Goal: Check status: Check status

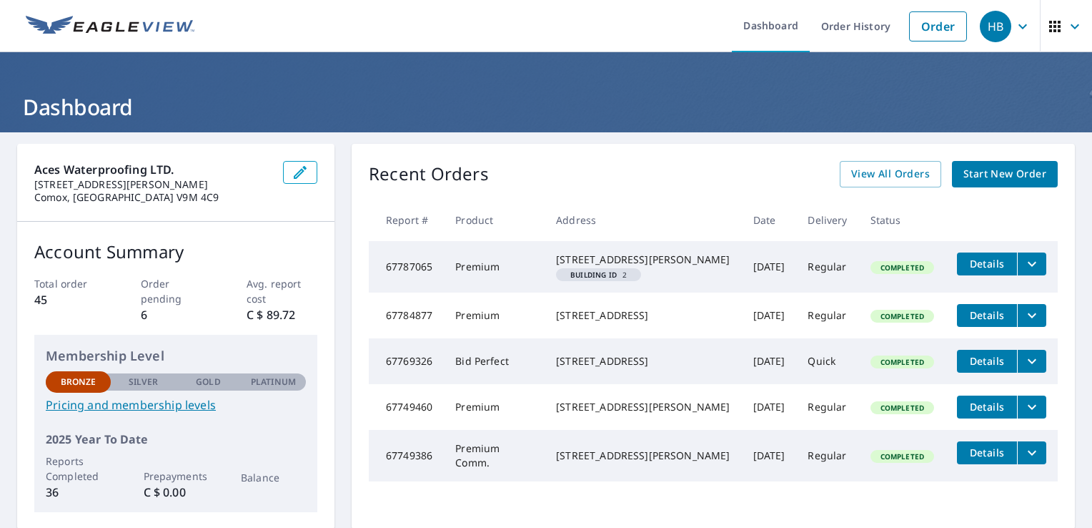
drag, startPoint x: 611, startPoint y: 159, endPoint x: 496, endPoint y: 170, distance: 115.6
click at [496, 170] on div "Recent Orders View All Orders Start New Order Report # Product Address Date Del…" at bounding box center [713, 336] width 723 height 385
drag, startPoint x: 495, startPoint y: 176, endPoint x: 363, endPoint y: 186, distance: 132.6
click at [363, 186] on div "Recent Orders View All Orders Start New Order Report # Product Address Date Del…" at bounding box center [713, 336] width 723 height 385
drag, startPoint x: 363, startPoint y: 186, endPoint x: 495, endPoint y: 182, distance: 131.6
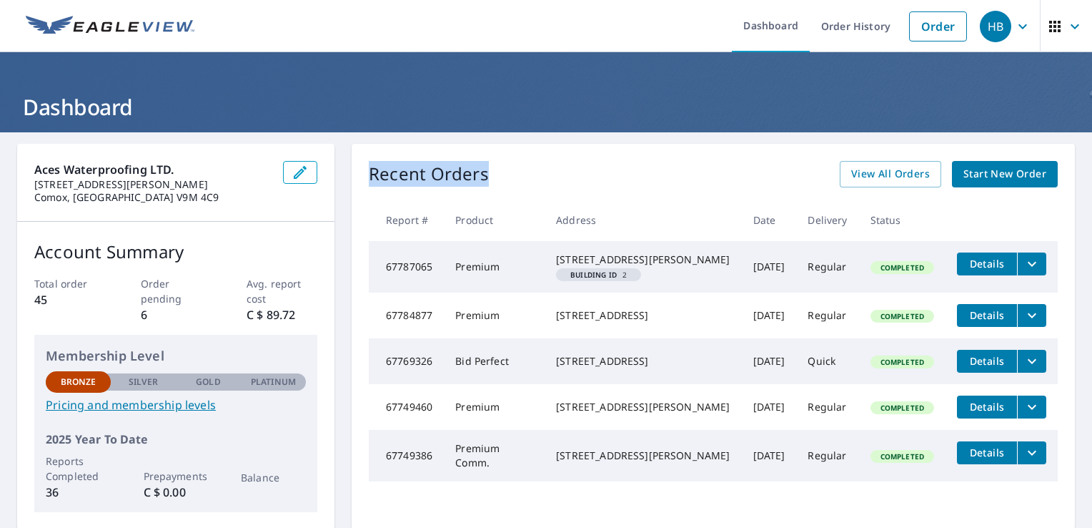
click at [495, 182] on div "Recent Orders View All Orders Start New Order" at bounding box center [713, 174] width 689 height 26
click at [498, 174] on div "Recent Orders View All Orders Start New Order" at bounding box center [713, 174] width 689 height 26
click at [487, 175] on div "Recent Orders View All Orders Start New Order" at bounding box center [713, 174] width 689 height 26
drag, startPoint x: 972, startPoint y: 197, endPoint x: 683, endPoint y: 197, distance: 289.5
click at [683, 197] on div "Recent Orders View All Orders Start New Order Report # Product Address Date Del…" at bounding box center [713, 336] width 723 height 385
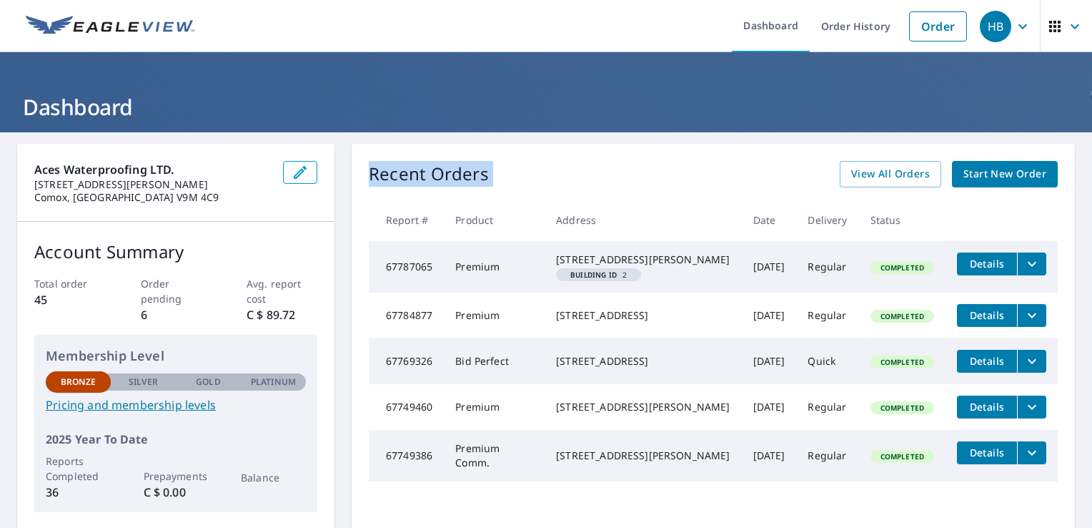
drag, startPoint x: 683, startPoint y: 197, endPoint x: 670, endPoint y: 194, distance: 12.7
click at [670, 194] on div "Recent Orders View All Orders Start New Order Report # Product Address Date Del…" at bounding box center [713, 336] width 723 height 385
click at [600, 259] on div "[STREET_ADDRESS][PERSON_NAME]" at bounding box center [643, 259] width 174 height 14
click at [492, 42] on ul "Dashboard Order History Order" at bounding box center [588, 26] width 771 height 52
click at [542, 22] on ul "Dashboard Order History Order" at bounding box center [588, 26] width 771 height 52
